Goal: Find specific page/section

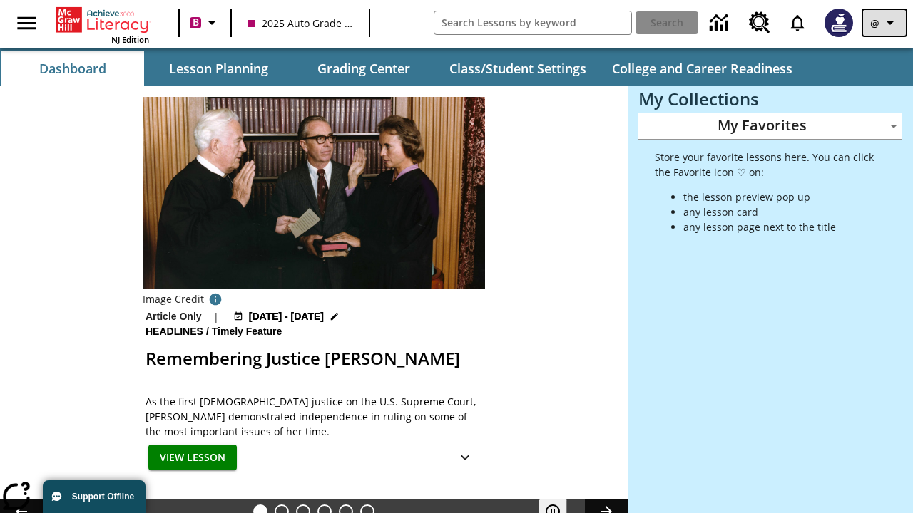
click at [884, 23] on icon "Profile/Settings" at bounding box center [889, 22] width 17 height 17
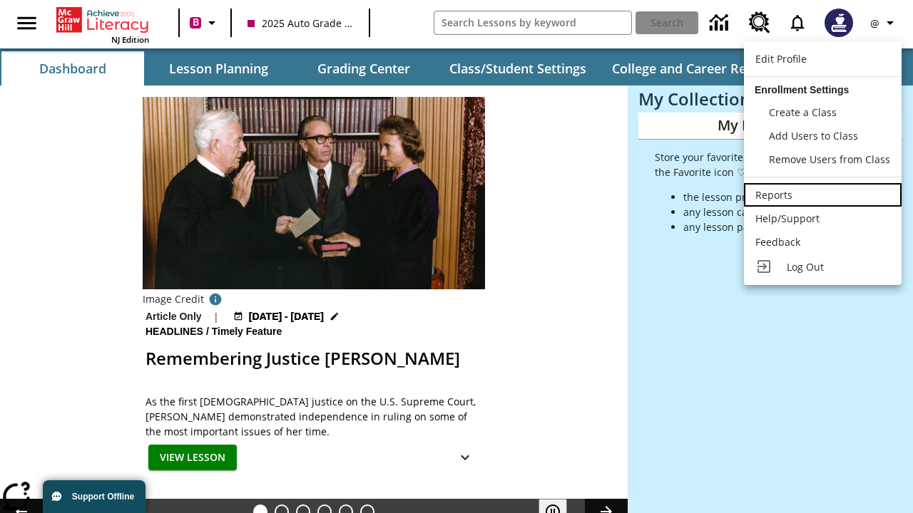
click at [822, 195] on div "Reports" at bounding box center [822, 195] width 135 height 15
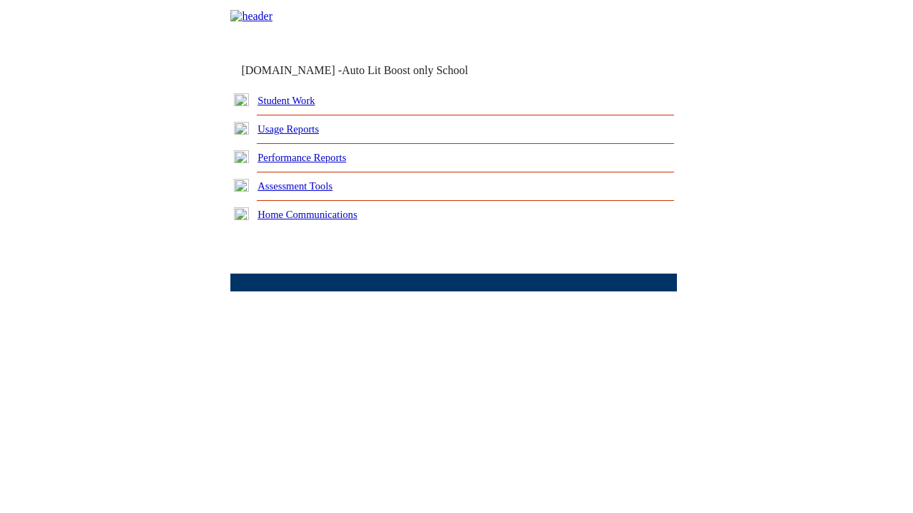
click at [317, 163] on link "Performance Reports" at bounding box center [301, 157] width 88 height 11
